Goal: Find specific page/section: Find specific page/section

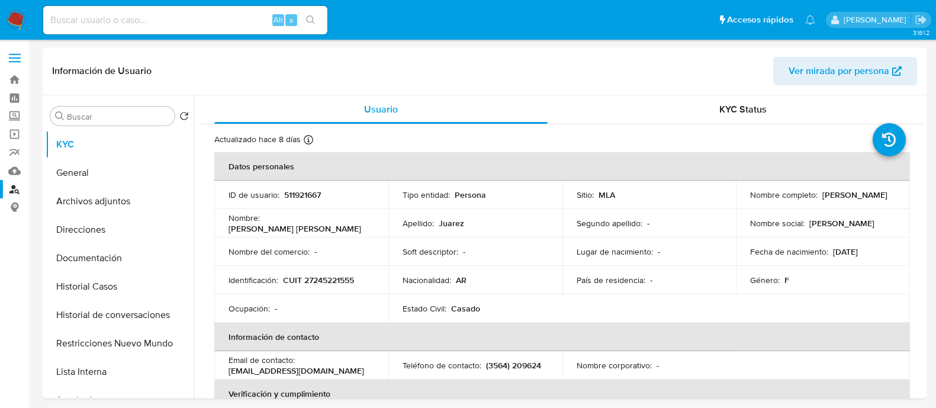
select select "10"
click at [240, 19] on input at bounding box center [185, 19] width 284 height 15
paste input "2564630082"
type input "2564630082"
click at [308, 18] on icon "search-icon" at bounding box center [310, 19] width 9 height 9
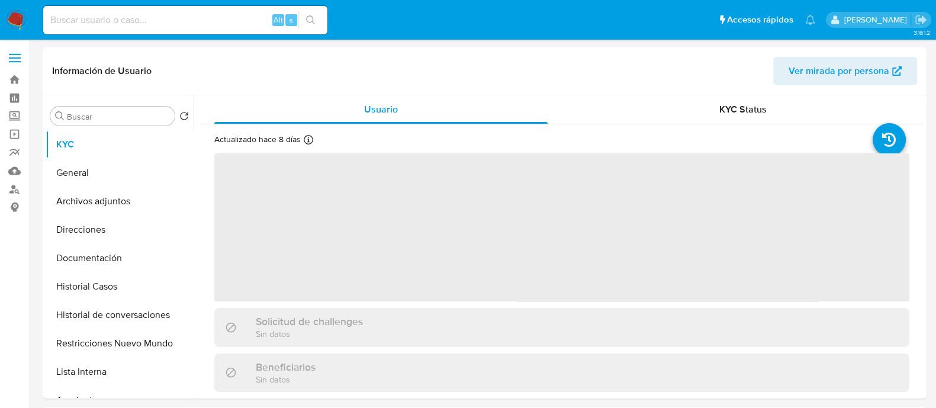
click at [161, 10] on div "Alt s" at bounding box center [185, 20] width 284 height 28
select select "10"
click at [155, 23] on input at bounding box center [185, 19] width 284 height 15
paste input "2564630082"
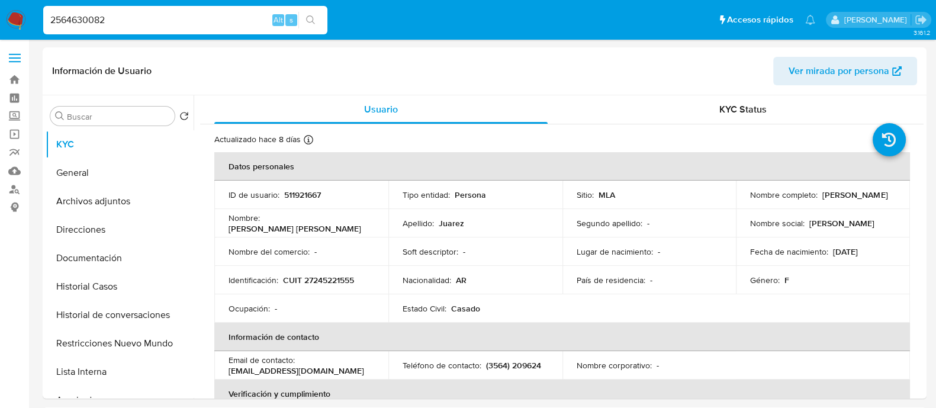
type input "2564630082"
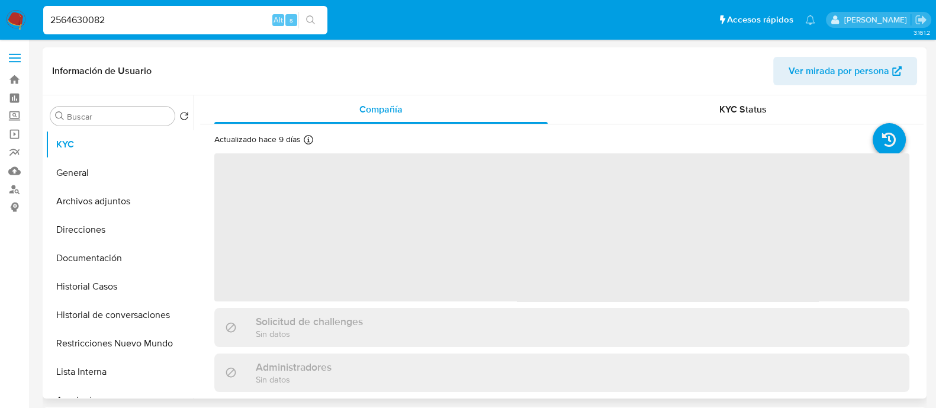
select select "10"
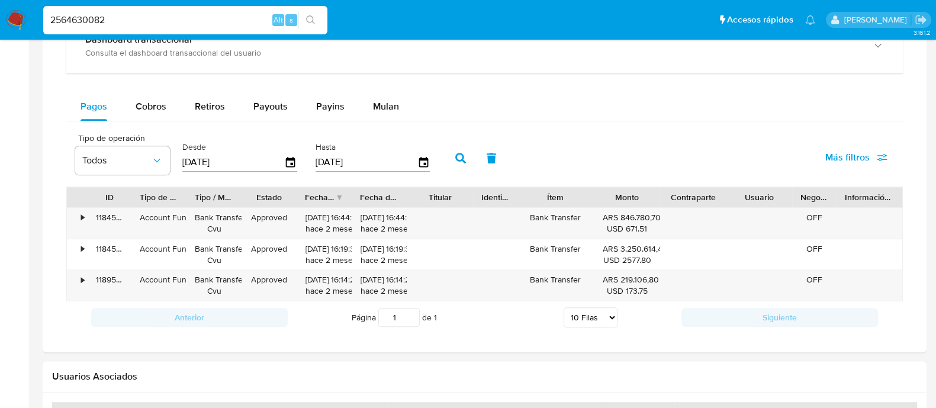
scroll to position [831, 0]
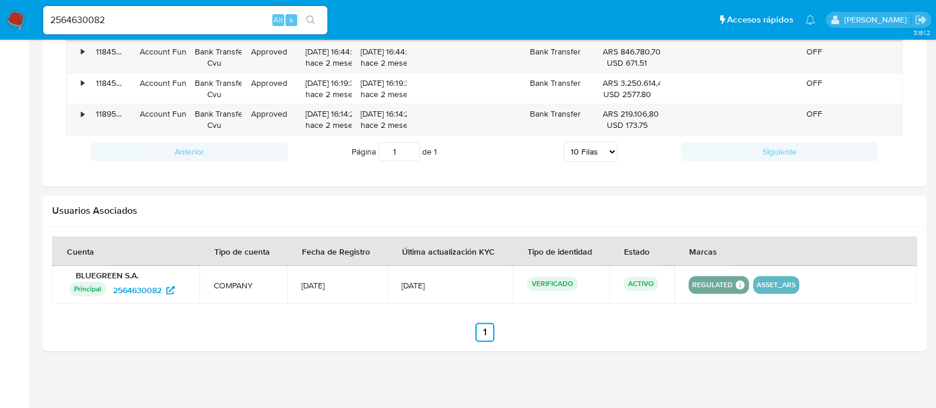
click at [221, 35] on div "2564630082 Alt s" at bounding box center [185, 20] width 284 height 33
click at [220, 19] on input "2564630082" at bounding box center [185, 19] width 284 height 15
paste input "664706953"
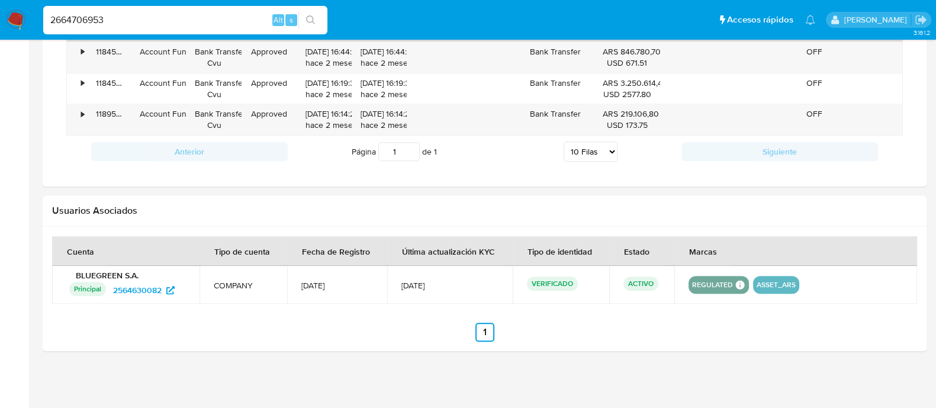
type input "2664706953"
click at [307, 22] on icon "search-icon" at bounding box center [310, 19] width 9 height 9
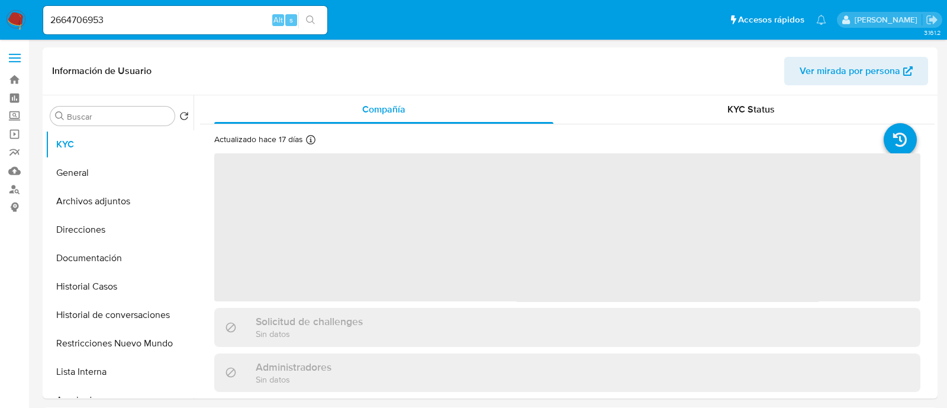
select select "10"
